Goal: Task Accomplishment & Management: Use online tool/utility

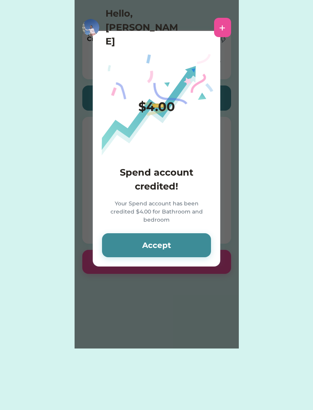
click at [197, 241] on button "Accept" at bounding box center [156, 245] width 109 height 24
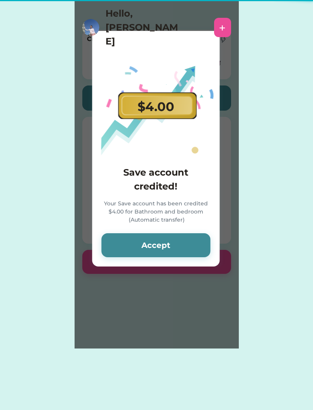
click at [197, 234] on button "Accept" at bounding box center [155, 245] width 109 height 24
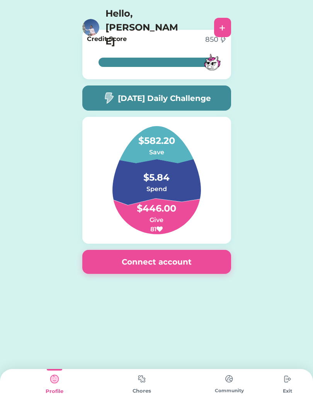
click at [147, 384] on img at bounding box center [141, 378] width 15 height 15
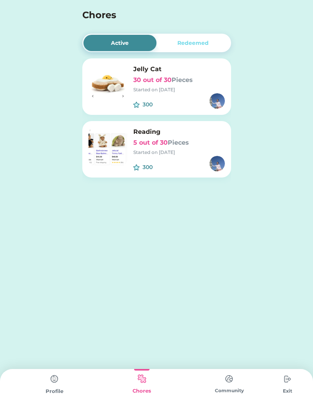
click at [205, 151] on div "Started on [DATE]" at bounding box center [179, 152] width 92 height 7
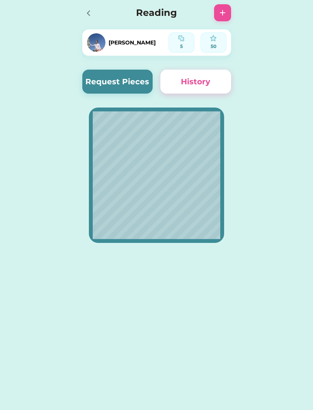
click at [109, 74] on button "Request Pieces" at bounding box center [117, 82] width 71 height 24
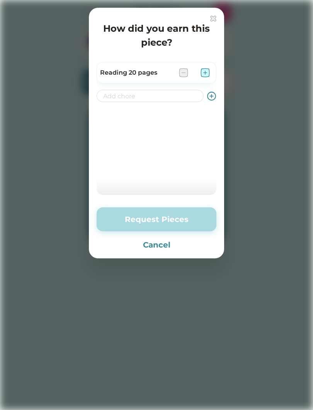
click at [209, 70] on img at bounding box center [205, 72] width 9 height 9
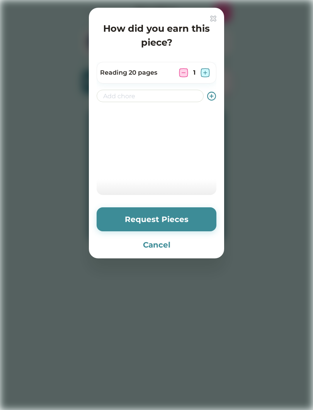
click at [154, 220] on button "Request Pieces" at bounding box center [157, 219] width 120 height 24
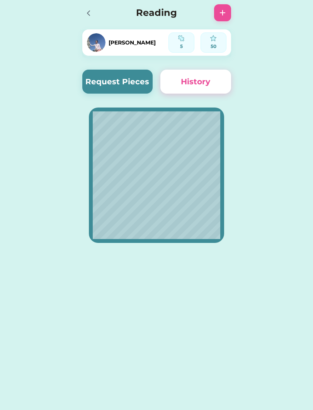
click at [96, 18] on div at bounding box center [90, 12] width 17 height 17
